Goal: Transaction & Acquisition: Download file/media

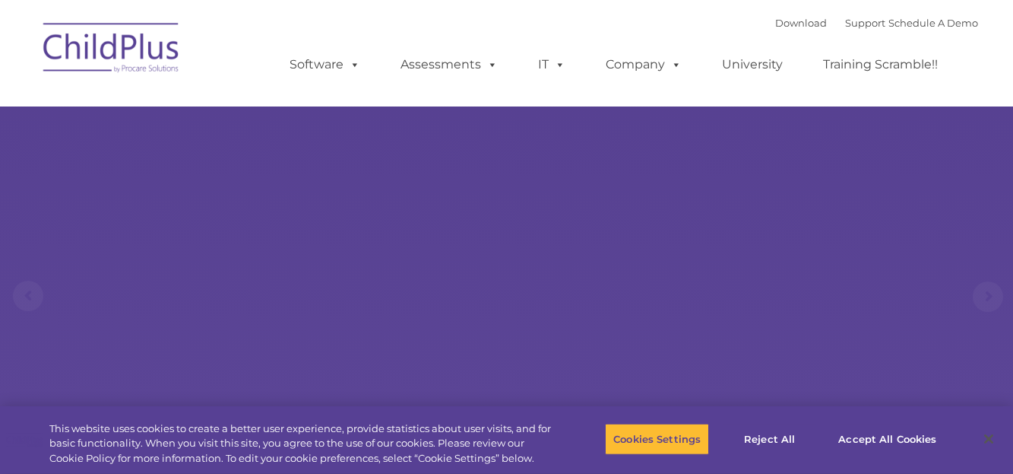
select select "MEDIUM"
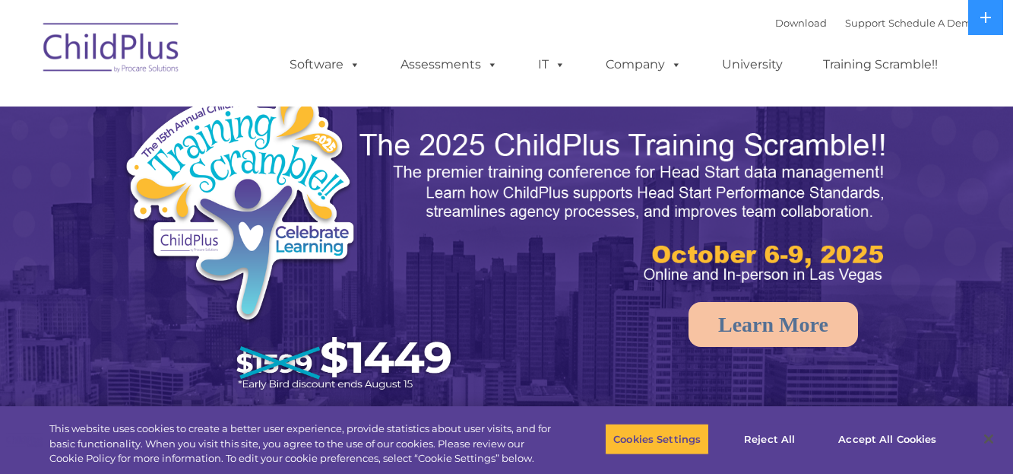
select select "MEDIUM"
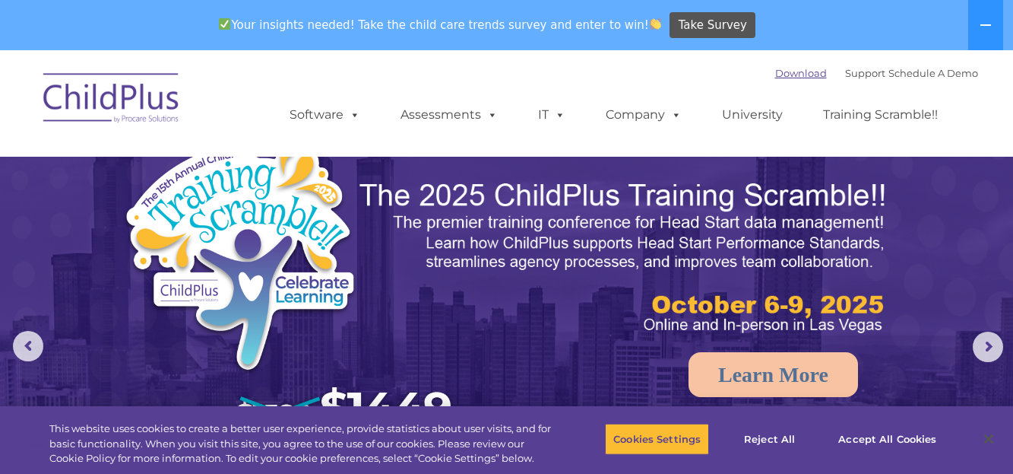
click at [775, 74] on link "Download" at bounding box center [801, 73] width 52 height 12
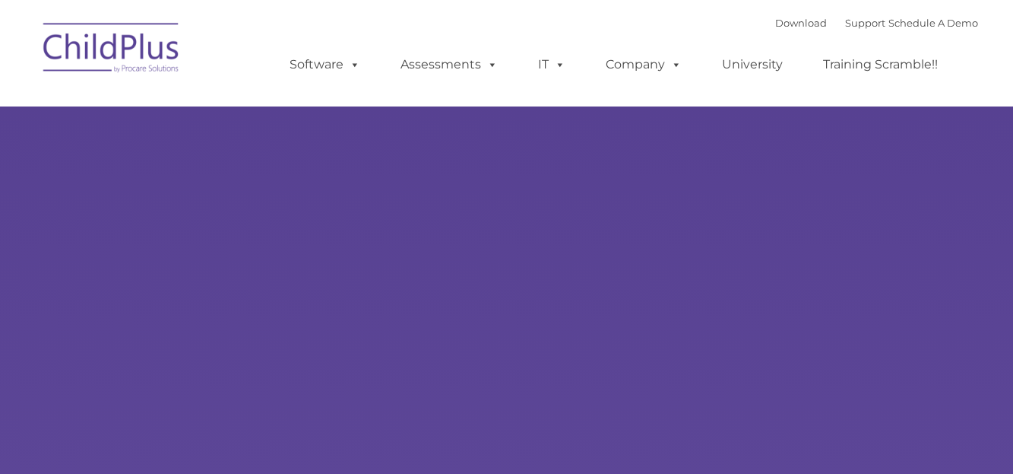
type input ""
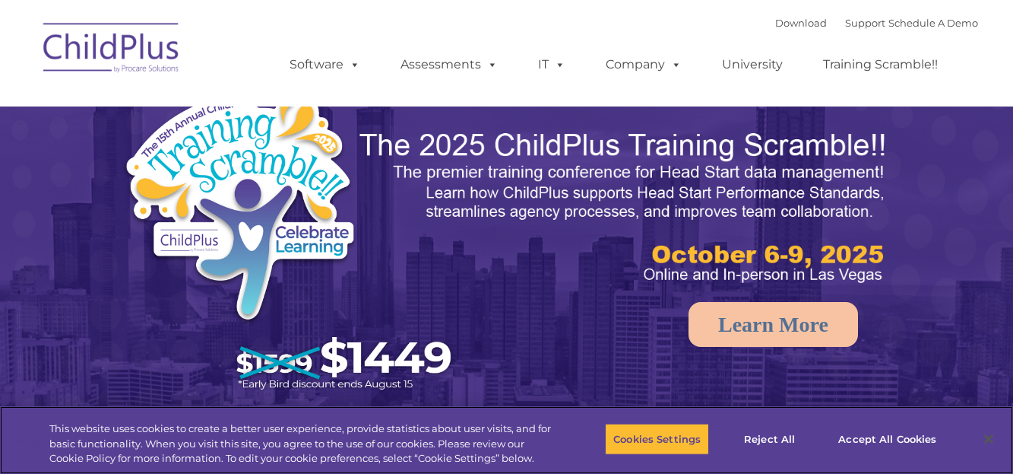
select select "MEDIUM"
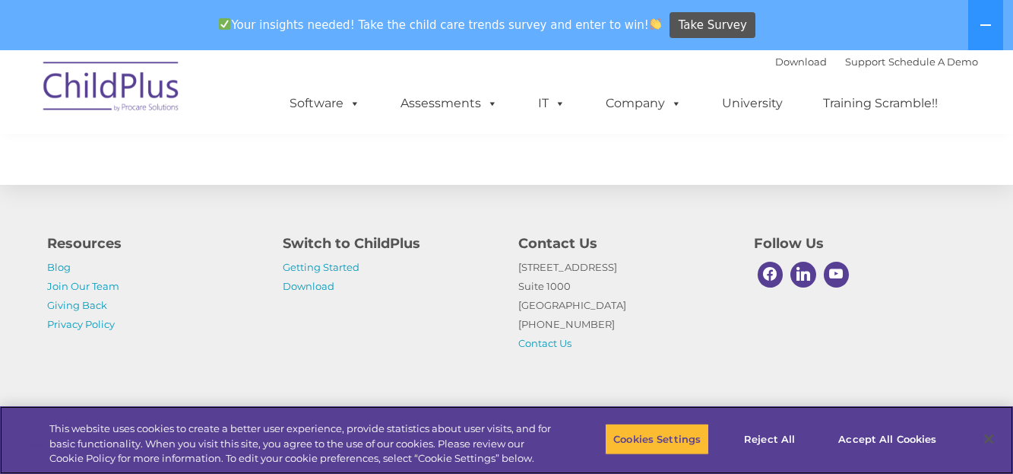
scroll to position [1820, 0]
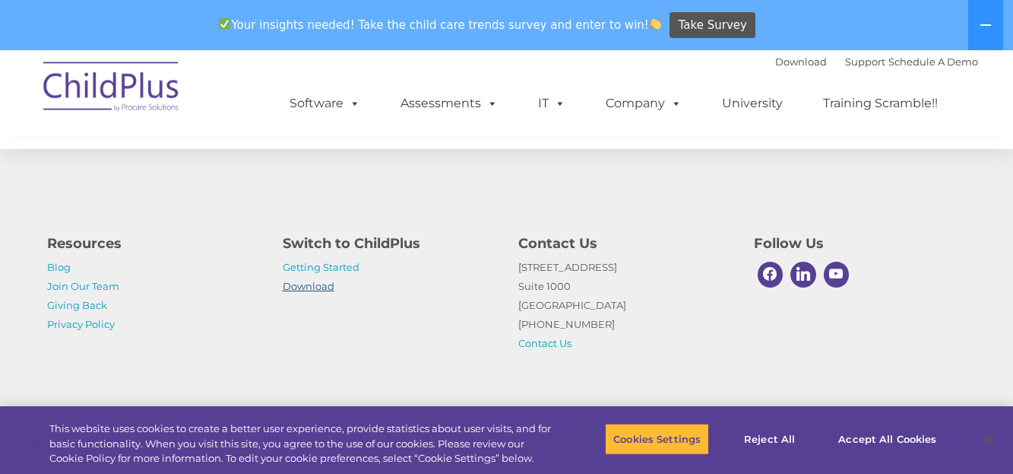
click at [318, 283] on link "Download" at bounding box center [309, 286] width 52 height 12
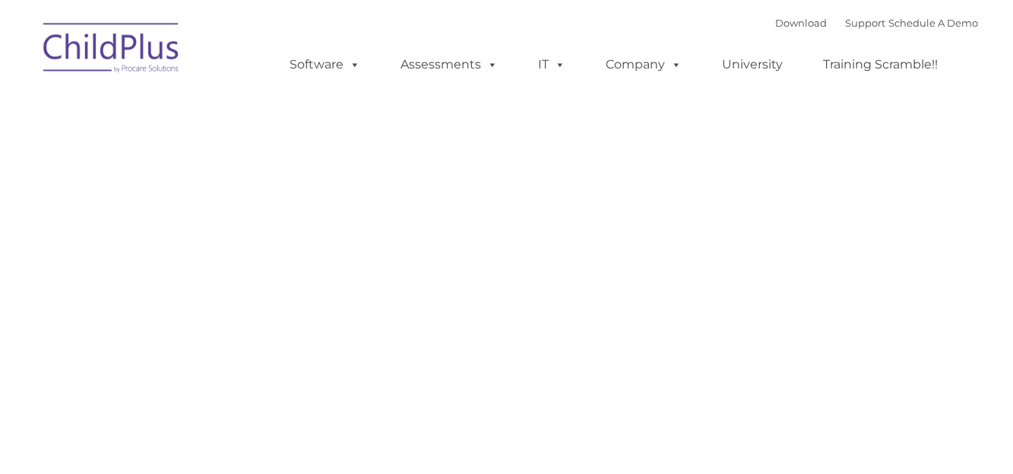
type input ""
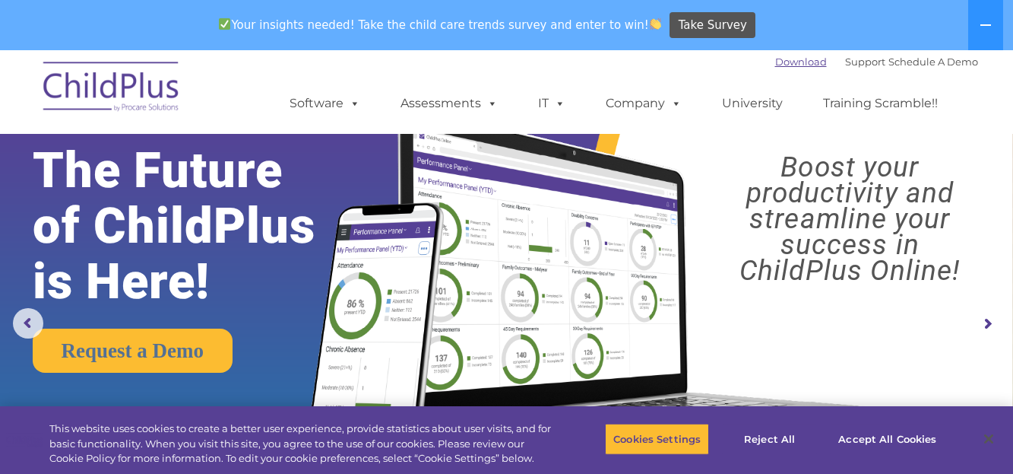
click at [795, 64] on link "Download" at bounding box center [801, 61] width 52 height 12
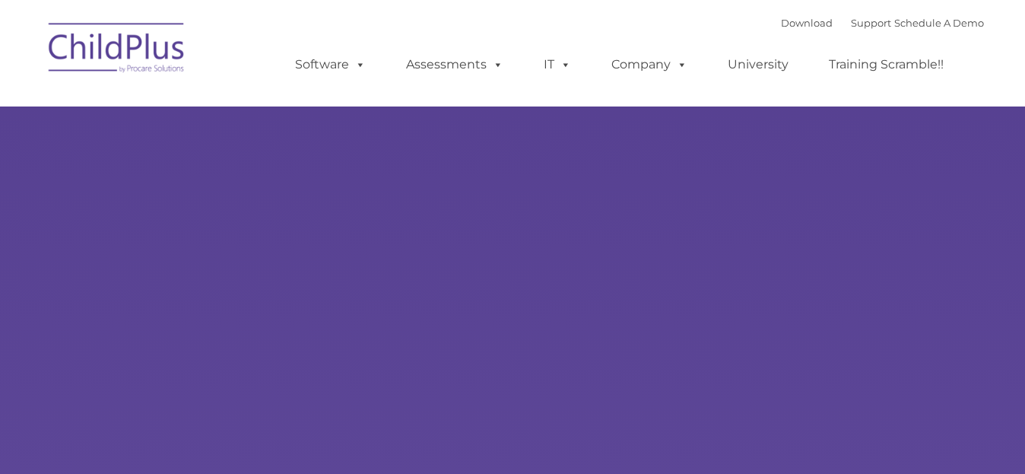
type input ""
